Goal: Find specific page/section: Find specific page/section

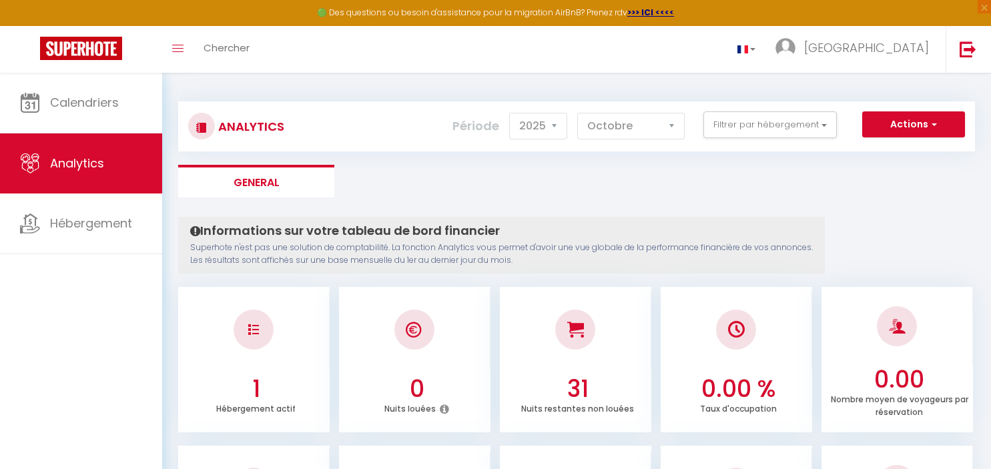
select select "2025"
click at [577, 113] on select "[PERSON_NAME] Mars Avril Mai Juin Juillet Août Septembre Octobre Novembre Décem…" at bounding box center [630, 126] width 107 height 27
click option "Juillet" at bounding box center [0, 0] width 0 height 0
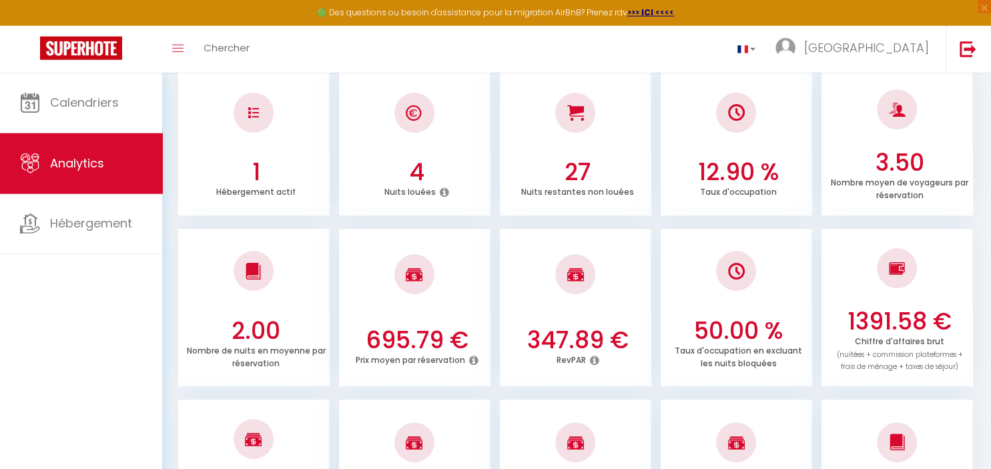
scroll to position [422, 0]
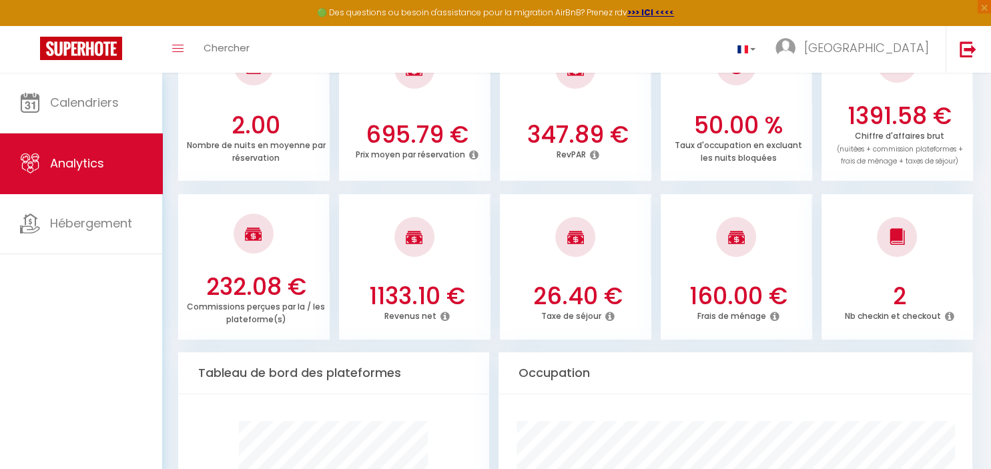
click at [609, 316] on icon at bounding box center [609, 316] width 9 height 11
click at [608, 314] on icon at bounding box center [609, 316] width 9 height 11
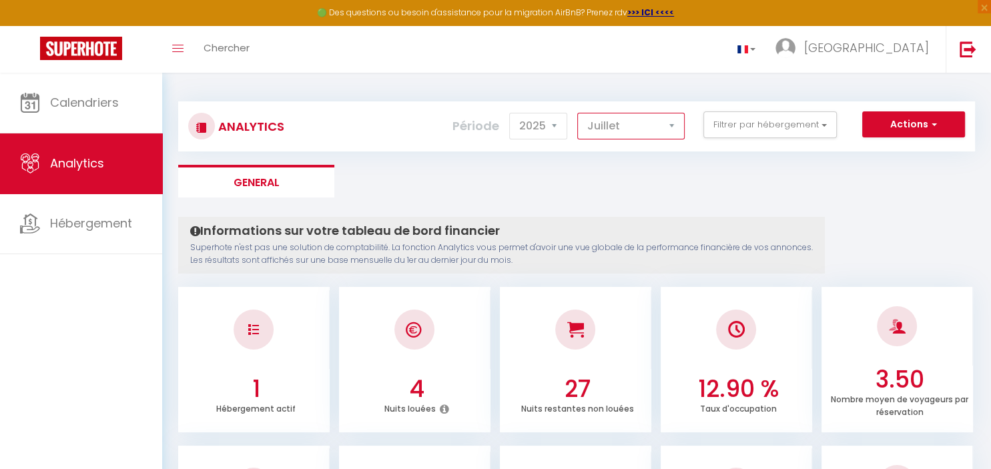
click at [577, 113] on select "[PERSON_NAME] Mars Avril Mai Juin Juillet Août Septembre Octobre Novembre Décem…" at bounding box center [630, 126] width 107 height 27
click option "Avril" at bounding box center [0, 0] width 0 height 0
click at [577, 113] on select "[PERSON_NAME] Mars Avril Mai Juin Juillet Août Septembre Octobre Novembre Décem…" at bounding box center [630, 126] width 107 height 27
click option "Mars" at bounding box center [0, 0] width 0 height 0
click at [577, 113] on select "[PERSON_NAME] Mars Avril Mai Juin Juillet Août Septembre Octobre Novembre Décem…" at bounding box center [630, 126] width 107 height 27
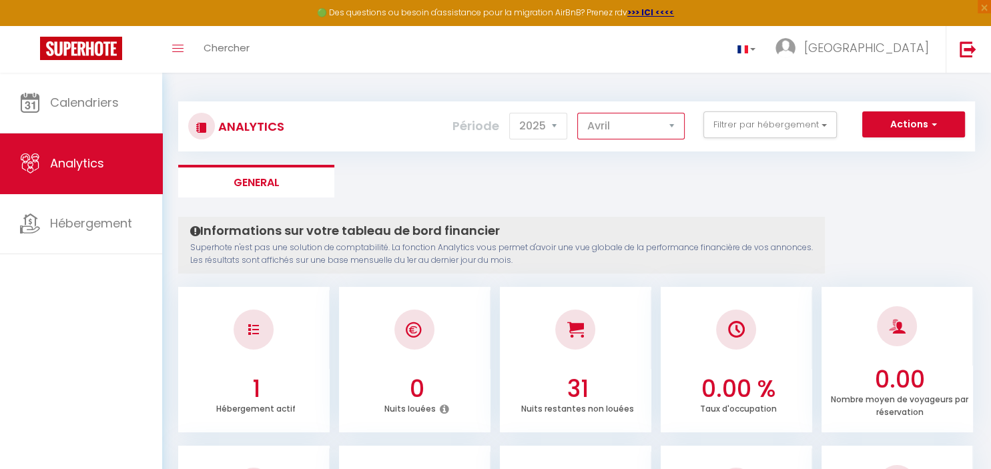
click option "Avril" at bounding box center [0, 0] width 0 height 0
click at [577, 113] on select "[PERSON_NAME] Mars Avril Mai Juin Juillet Août Septembre Octobre Novembre Décem…" at bounding box center [630, 126] width 107 height 27
click option "Mai" at bounding box center [0, 0] width 0 height 0
click at [577, 113] on select "[PERSON_NAME] Mars Avril Mai Juin Juillet Août Septembre Octobre Novembre Décem…" at bounding box center [630, 126] width 107 height 27
click option "Juin" at bounding box center [0, 0] width 0 height 0
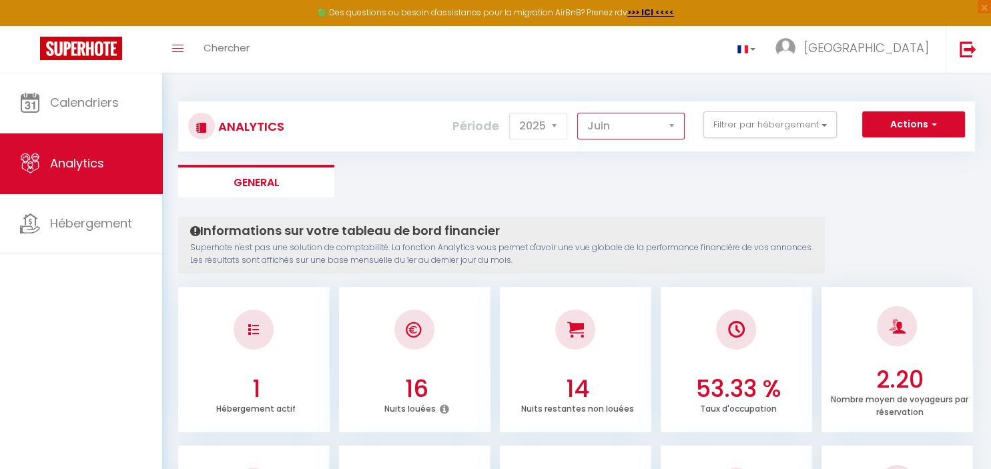
click at [577, 113] on select "[PERSON_NAME] Mars Avril Mai Juin Juillet Août Septembre Octobre Novembre Décem…" at bounding box center [630, 126] width 107 height 27
click option "Juillet" at bounding box center [0, 0] width 0 height 0
click at [577, 113] on select "[PERSON_NAME] Mars Avril Mai Juin Juillet Août Septembre Octobre Novembre Décem…" at bounding box center [630, 126] width 107 height 27
click option "Août" at bounding box center [0, 0] width 0 height 0
click at [577, 113] on select "[PERSON_NAME] Mars Avril Mai Juin Juillet Août Septembre Octobre Novembre Décem…" at bounding box center [630, 126] width 107 height 27
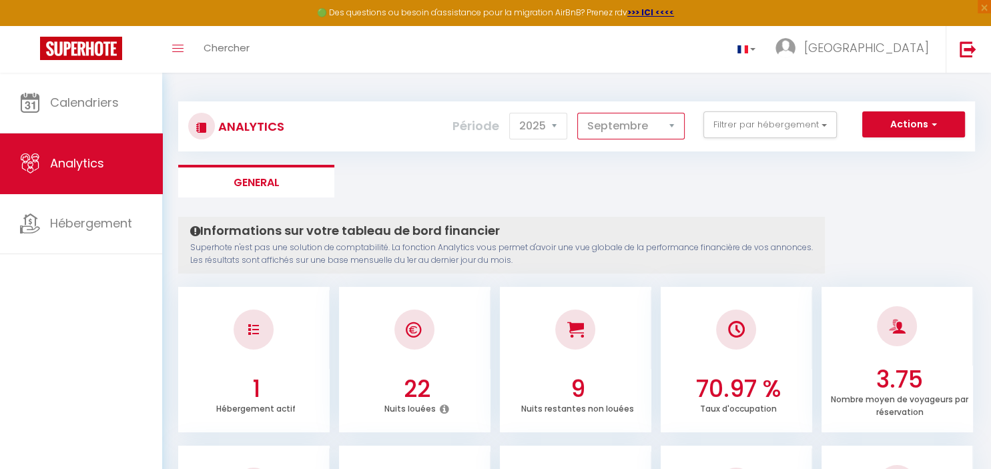
click option "Septembre" at bounding box center [0, 0] width 0 height 0
click at [577, 113] on select "[PERSON_NAME] Mars Avril Mai Juin Juillet Août Septembre Octobre Novembre Décem…" at bounding box center [630, 126] width 107 height 27
click option "Octobre" at bounding box center [0, 0] width 0 height 0
click at [577, 113] on select "[PERSON_NAME] Mars Avril Mai Juin Juillet Août Septembre Octobre Novembre Décem…" at bounding box center [630, 126] width 107 height 27
click option "Avril" at bounding box center [0, 0] width 0 height 0
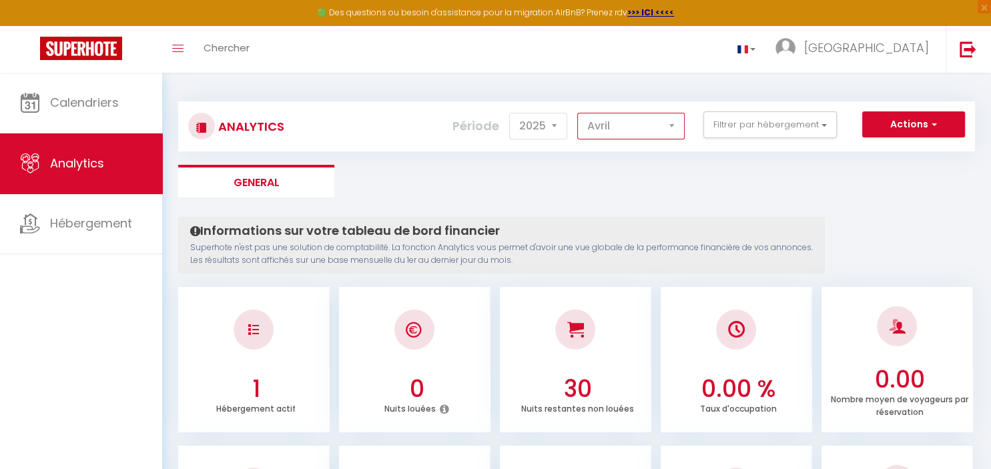
click at [577, 113] on select "[PERSON_NAME] Mars Avril Mai Juin Juillet Août Septembre Octobre Novembre Décem…" at bounding box center [630, 126] width 107 height 27
select select "5"
click option "Mai" at bounding box center [0, 0] width 0 height 0
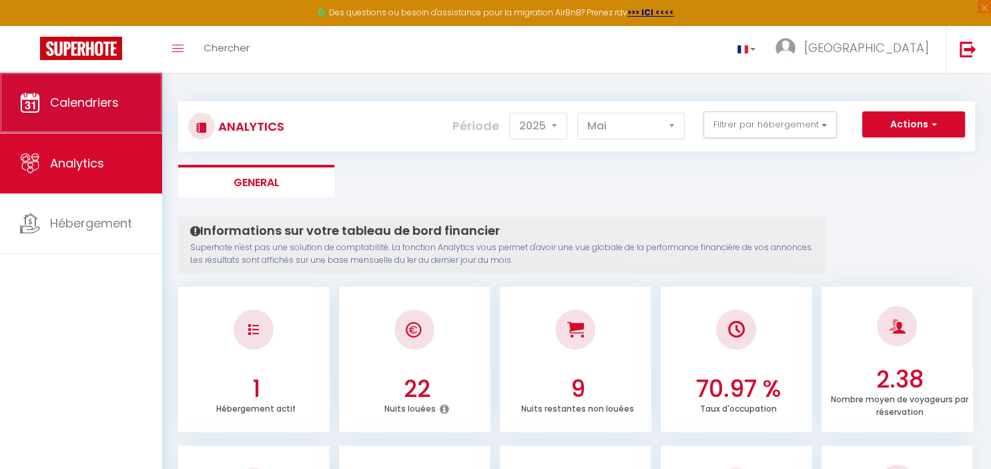
click at [85, 97] on span "Calendriers" at bounding box center [84, 102] width 69 height 17
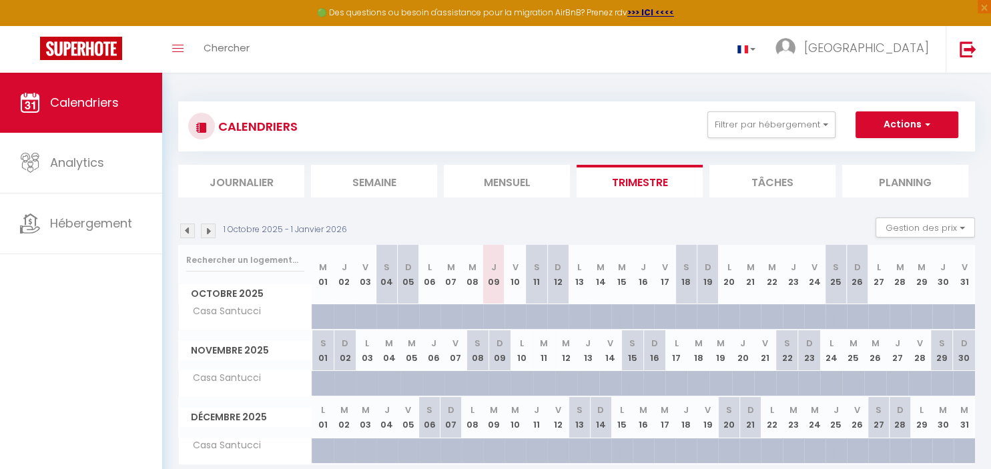
scroll to position [72, 0]
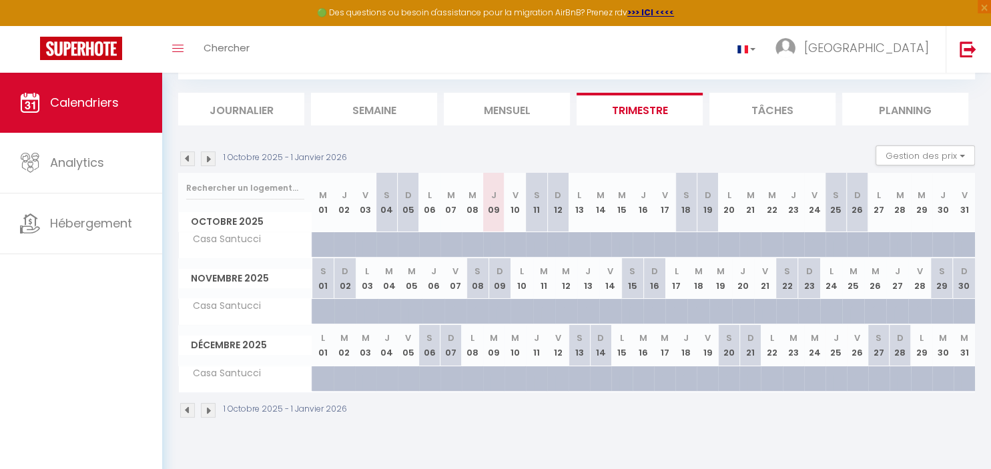
click at [185, 157] on img at bounding box center [187, 158] width 15 height 15
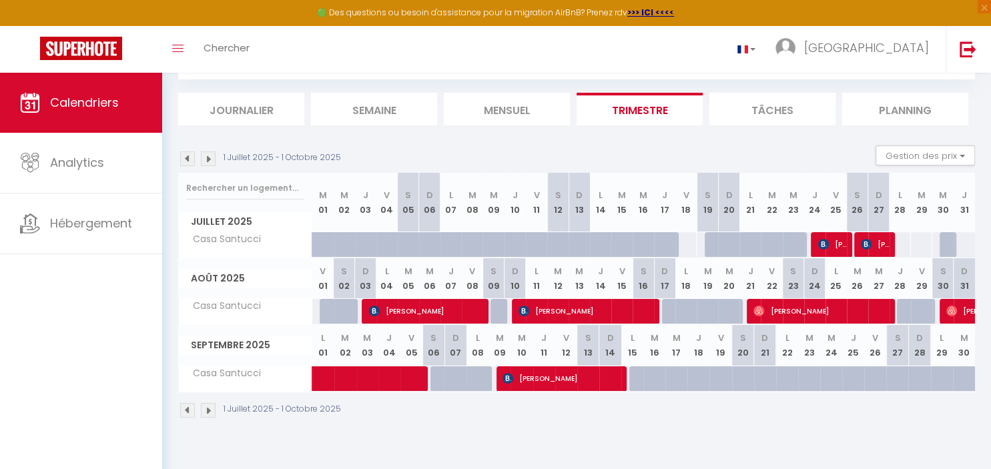
click at [189, 159] on img at bounding box center [187, 158] width 15 height 15
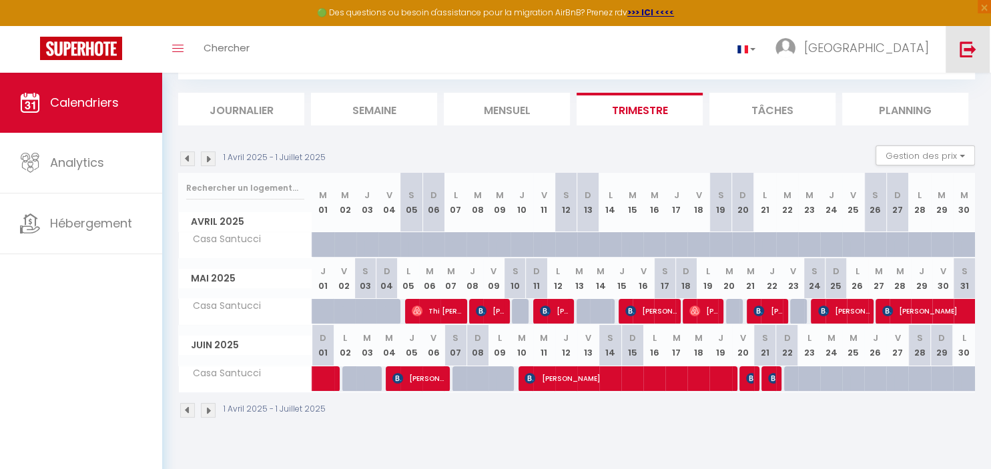
click at [966, 49] on img at bounding box center [967, 49] width 17 height 17
